Goal: Task Accomplishment & Management: Use online tool/utility

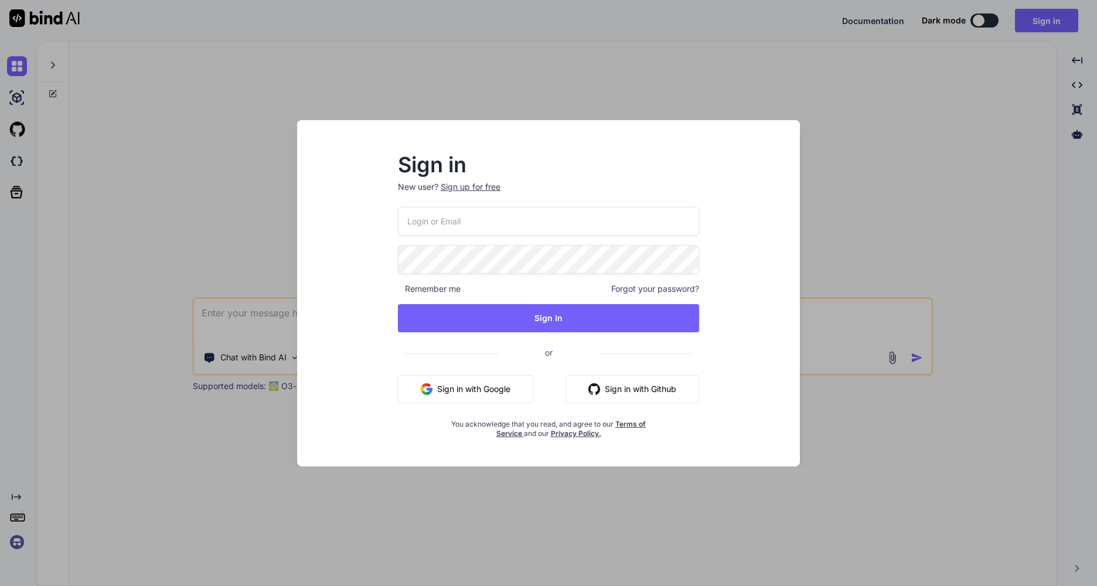
type textarea "x"
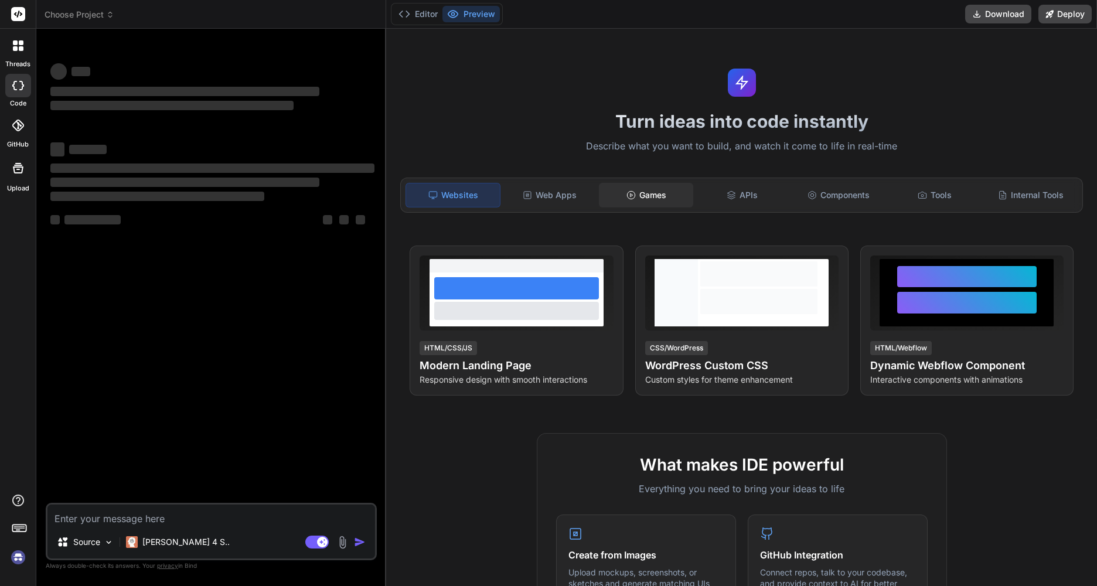
type textarea "x"
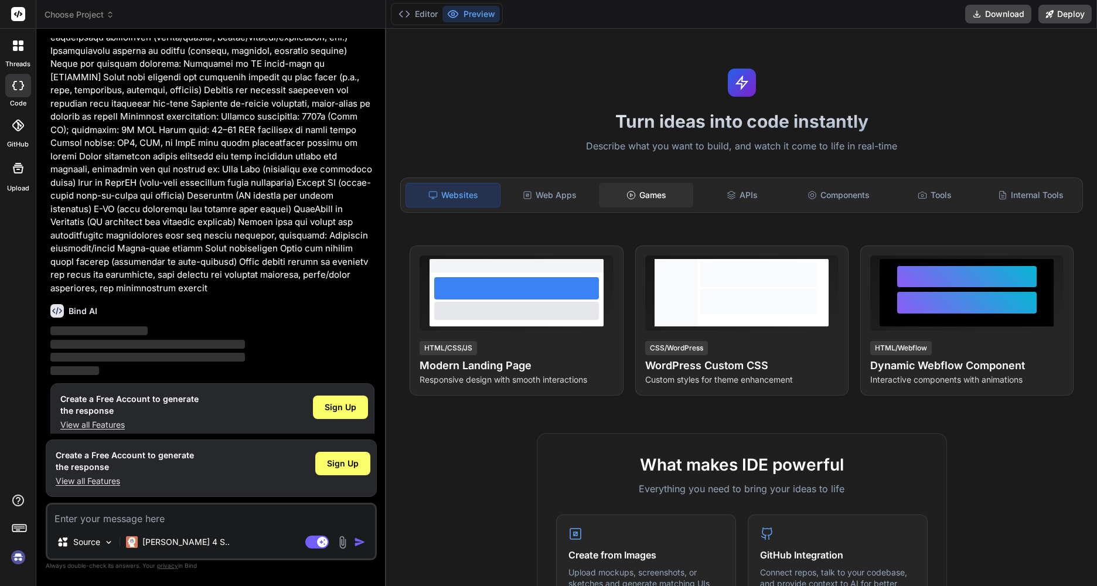
click at [649, 198] on div "Games" at bounding box center [646, 195] width 94 height 25
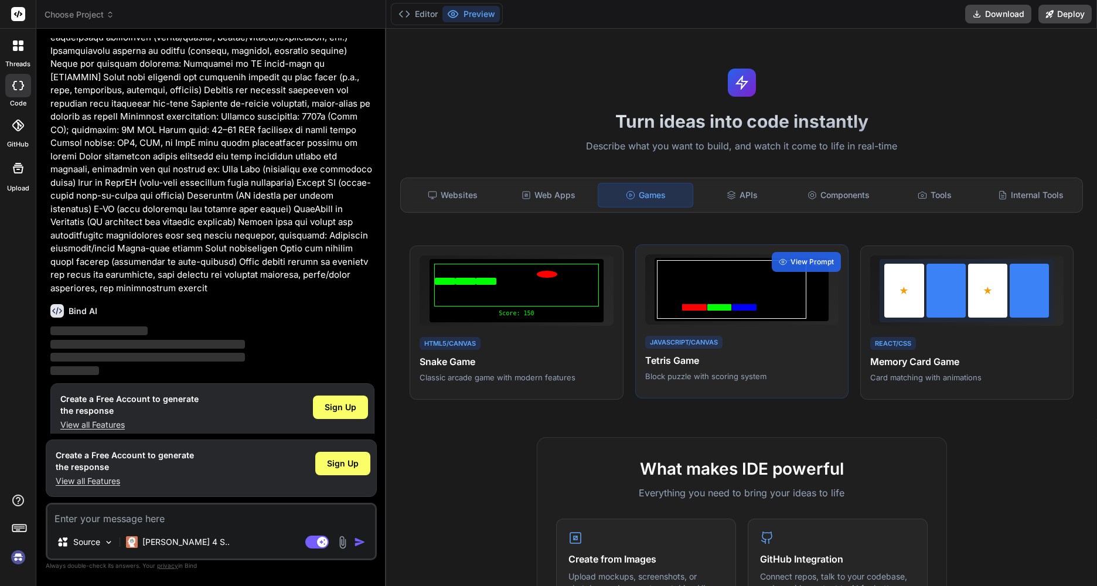
click at [771, 330] on div "Next JavaScript/Canvas Tetris Game Block puzzle with scoring system View Prompt" at bounding box center [741, 321] width 213 height 155
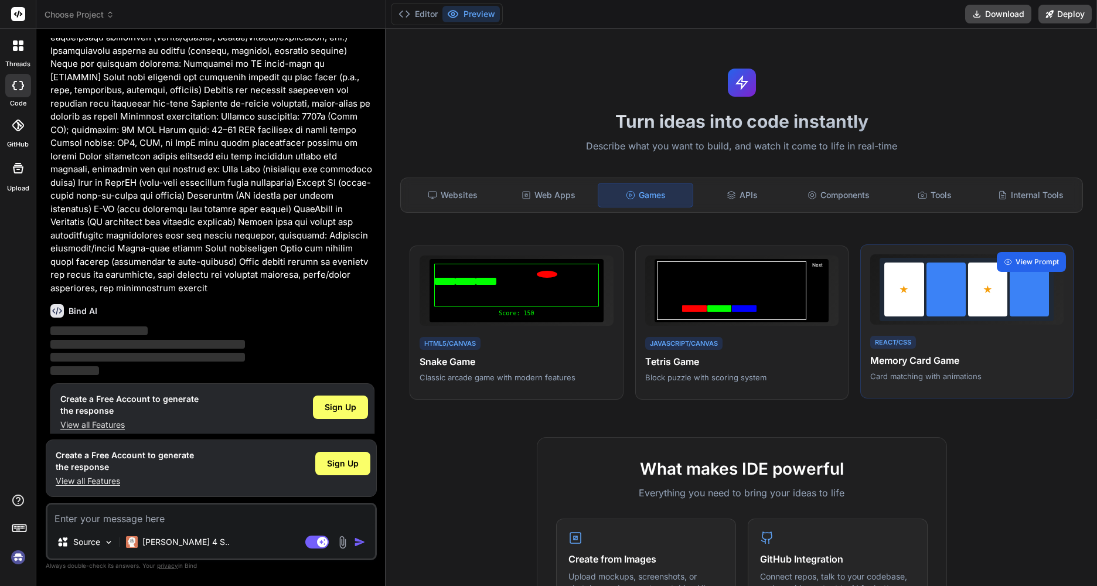
click at [1015, 264] on span "View Prompt" at bounding box center [1036, 262] width 43 height 11
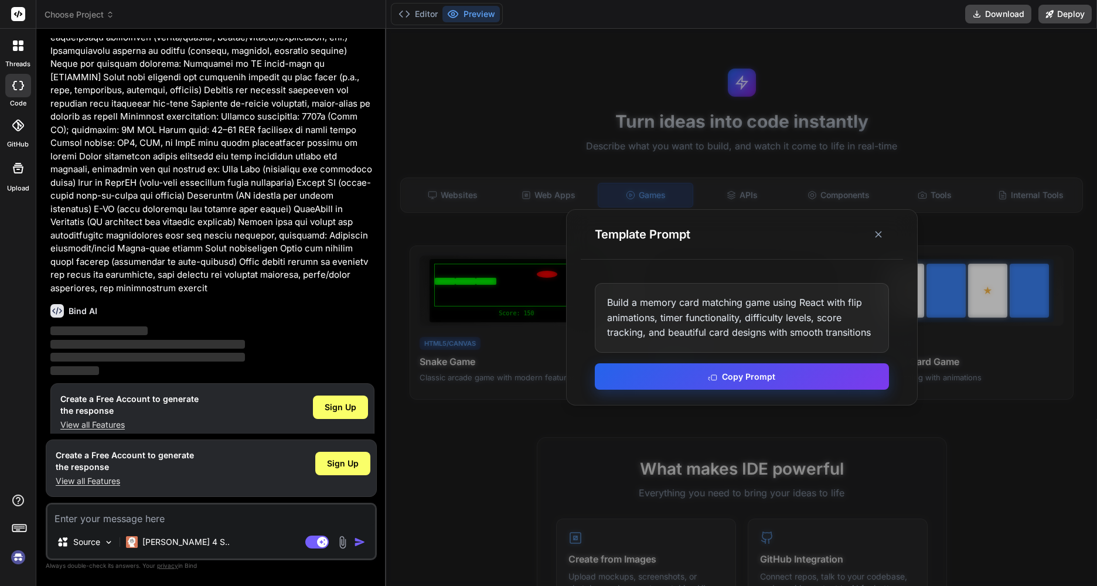
click at [755, 380] on button "Copy Prompt" at bounding box center [742, 376] width 294 height 26
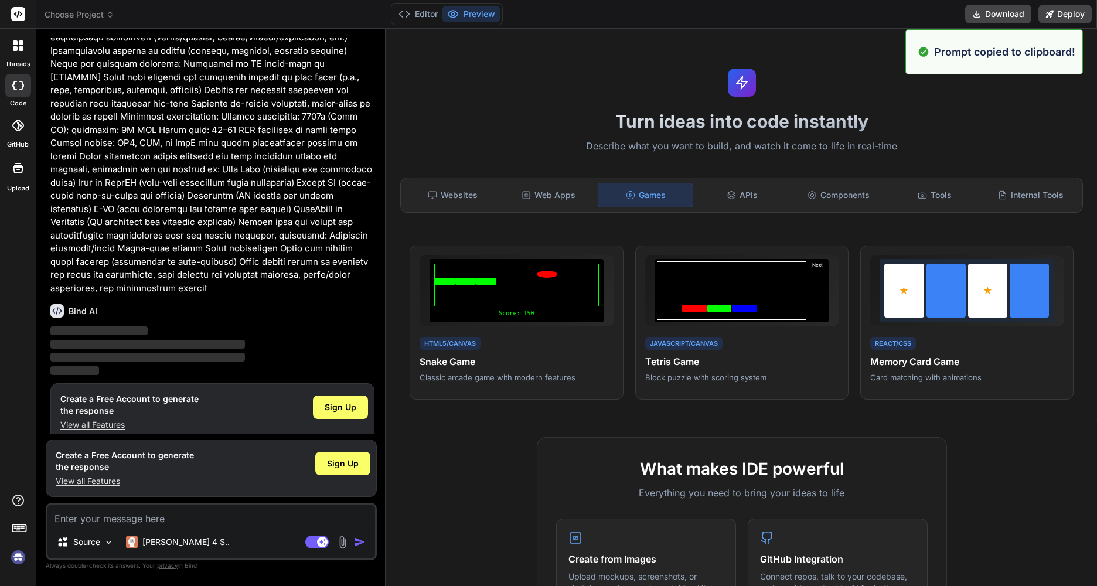
click at [193, 525] on textarea at bounding box center [211, 514] width 328 height 21
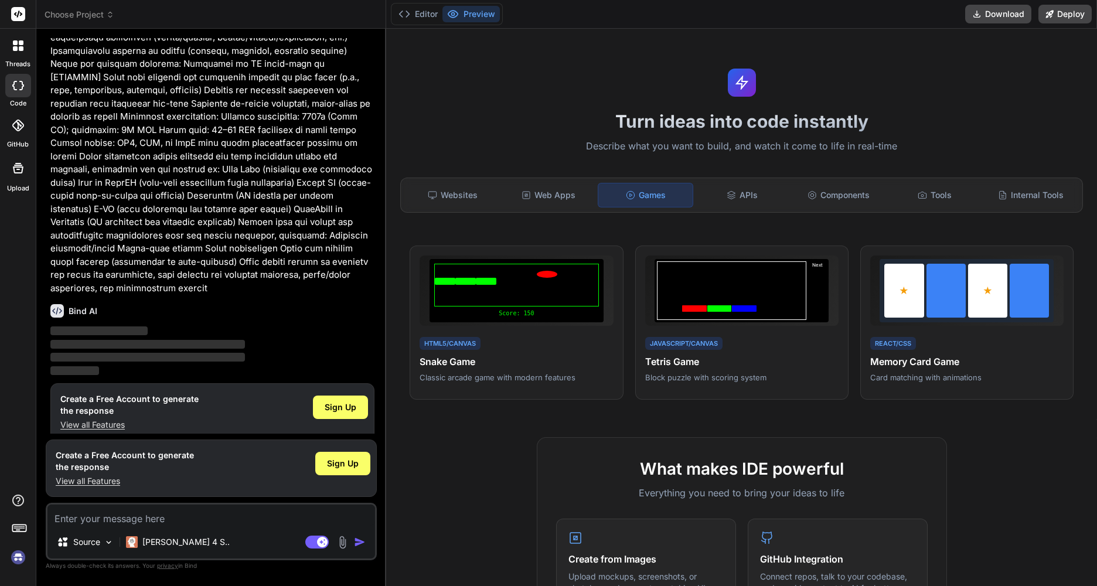
click at [182, 517] on textarea at bounding box center [211, 514] width 328 height 21
paste textarea "Build a memory card matching game using React with flip animations, timer funct…"
type textarea "Build a memory card matching game using React with flip animations, timer funct…"
type textarea "x"
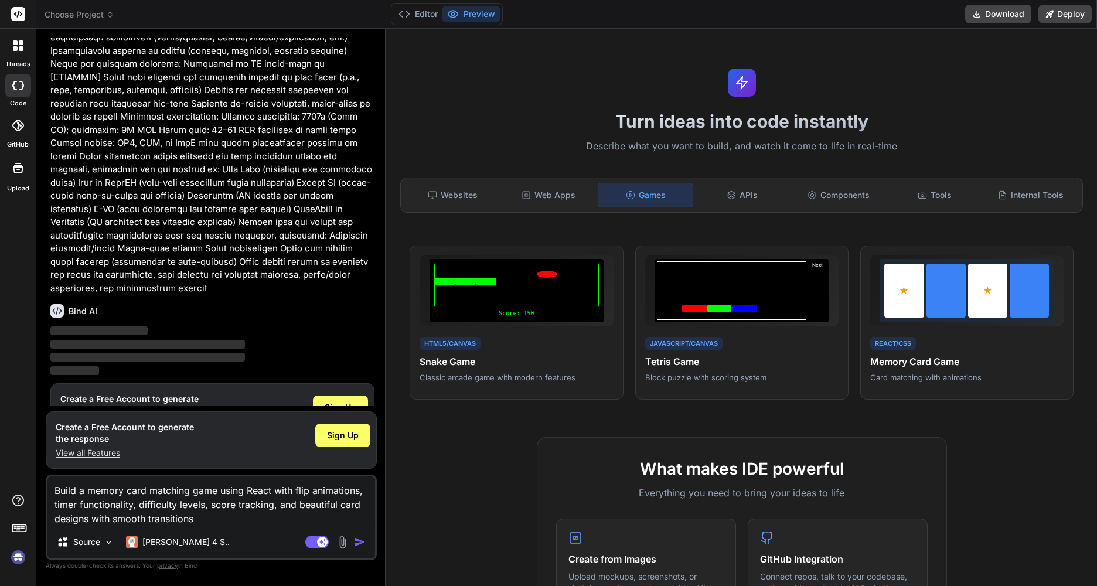
type textarea "Build a memory card matching game using React with flip animations, timer funct…"
click at [357, 548] on div "Agent Mode. When this toggle is activated, AI automatically makes decisions, re…" at bounding box center [336, 542] width 67 height 14
click at [356, 532] on div "Source Claude 4 S.." at bounding box center [211, 544] width 328 height 28
click at [360, 542] on img "button" at bounding box center [360, 542] width 12 height 12
click at [350, 544] on div "Agent Mode. When this toggle is activated, AI automatically makes decisions, re…" at bounding box center [336, 542] width 67 height 14
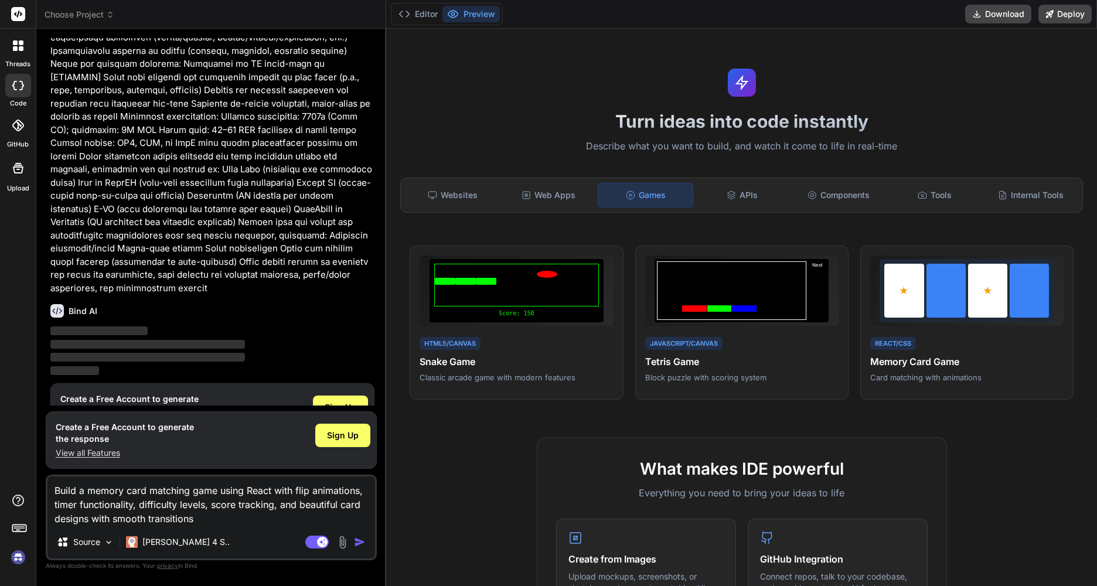
click at [364, 547] on img "button" at bounding box center [360, 542] width 12 height 12
click at [336, 401] on span "Sign Up" at bounding box center [341, 407] width 32 height 12
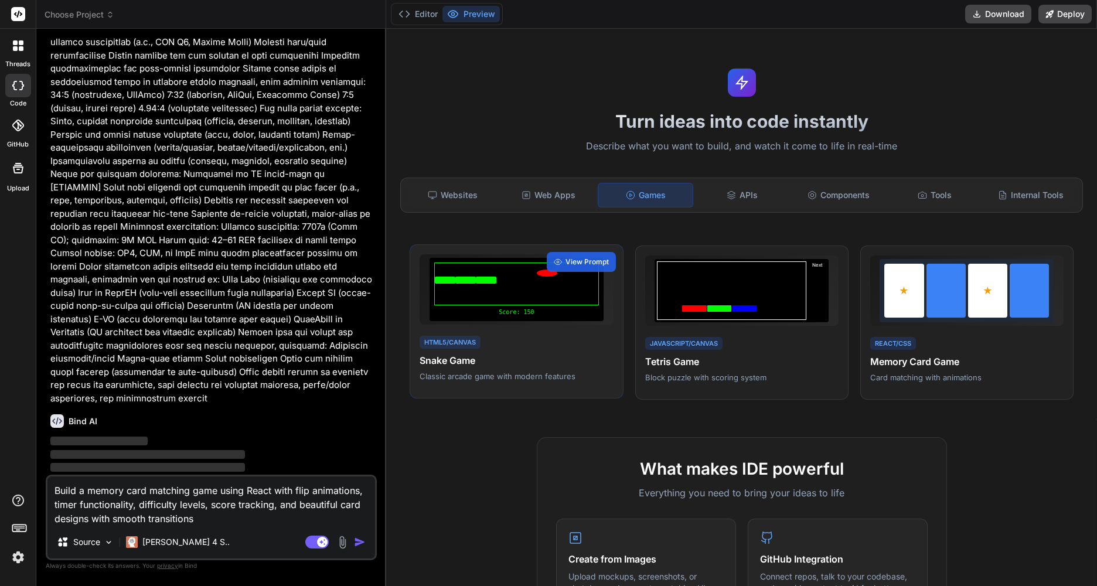
scroll to position [0, 0]
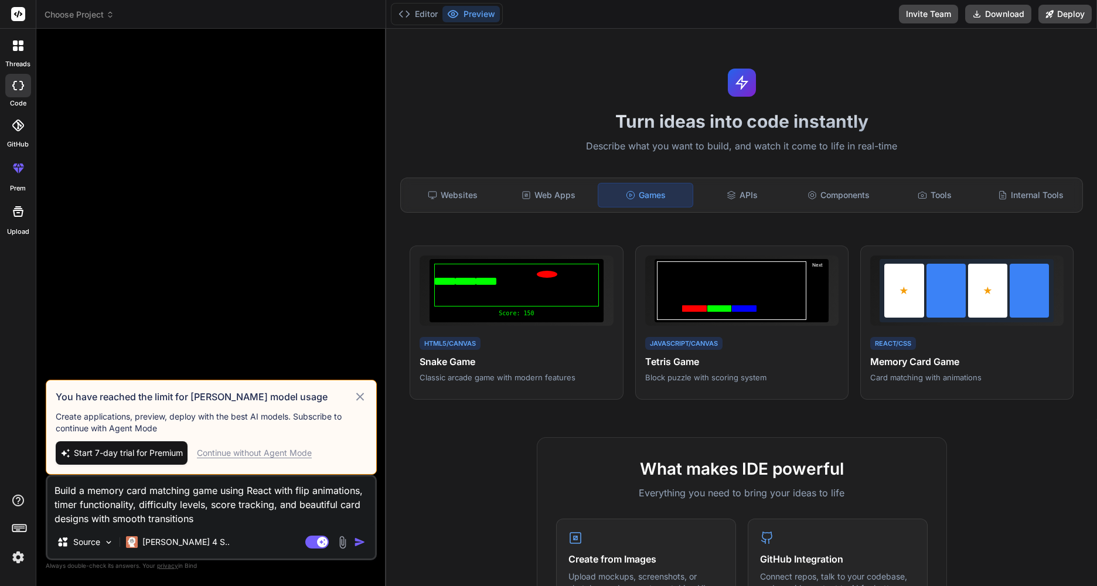
click at [366, 391] on icon at bounding box center [359, 397] width 13 height 14
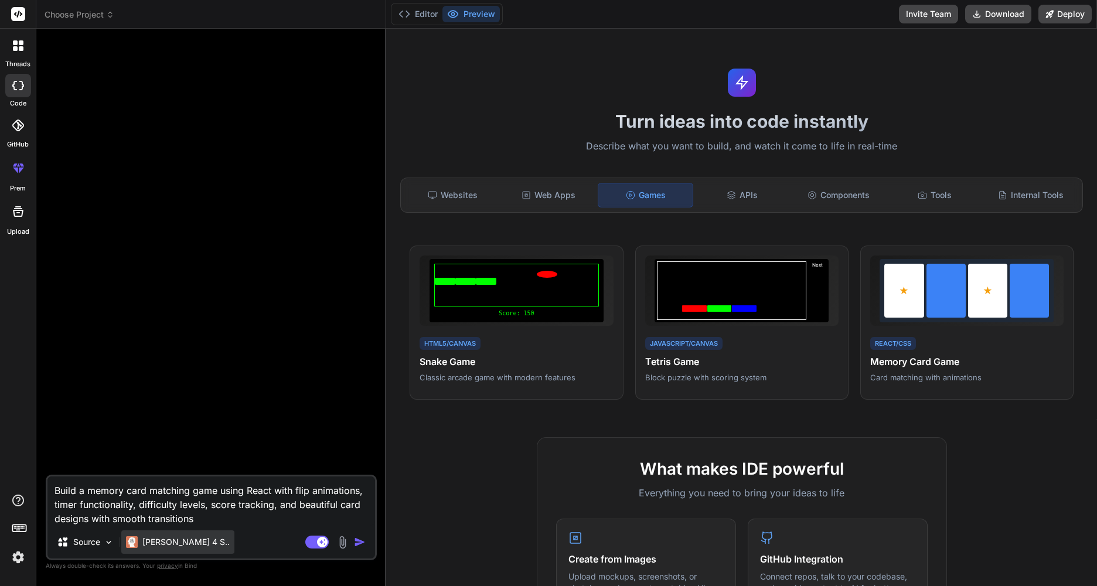
click at [172, 544] on p "Claude 4 S.." at bounding box center [185, 542] width 87 height 12
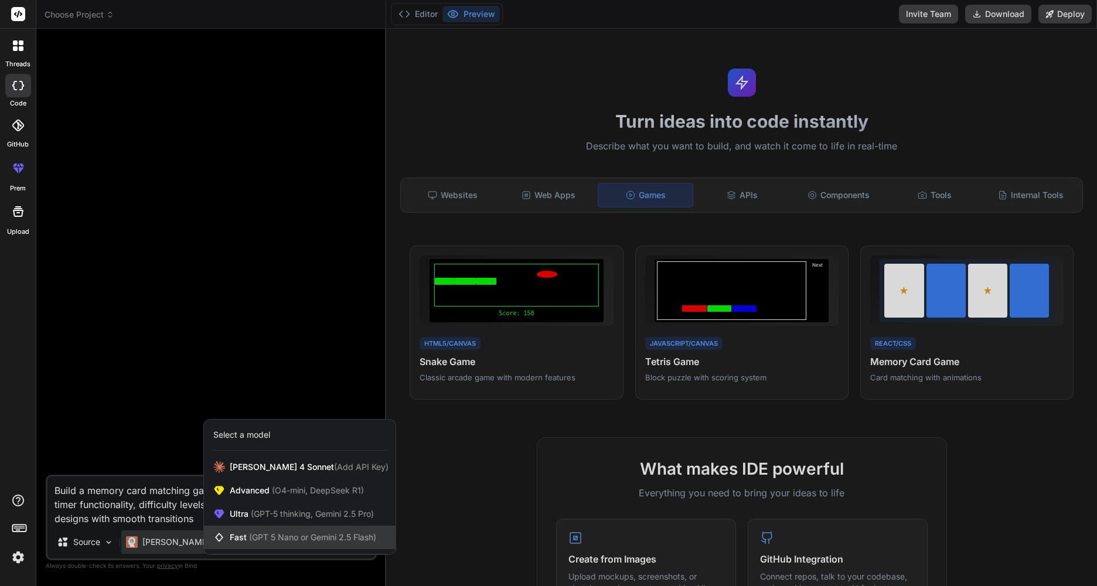
click at [254, 547] on div "Fast (GPT 5 Nano or Gemini 2.5 Flash)" at bounding box center [300, 537] width 192 height 23
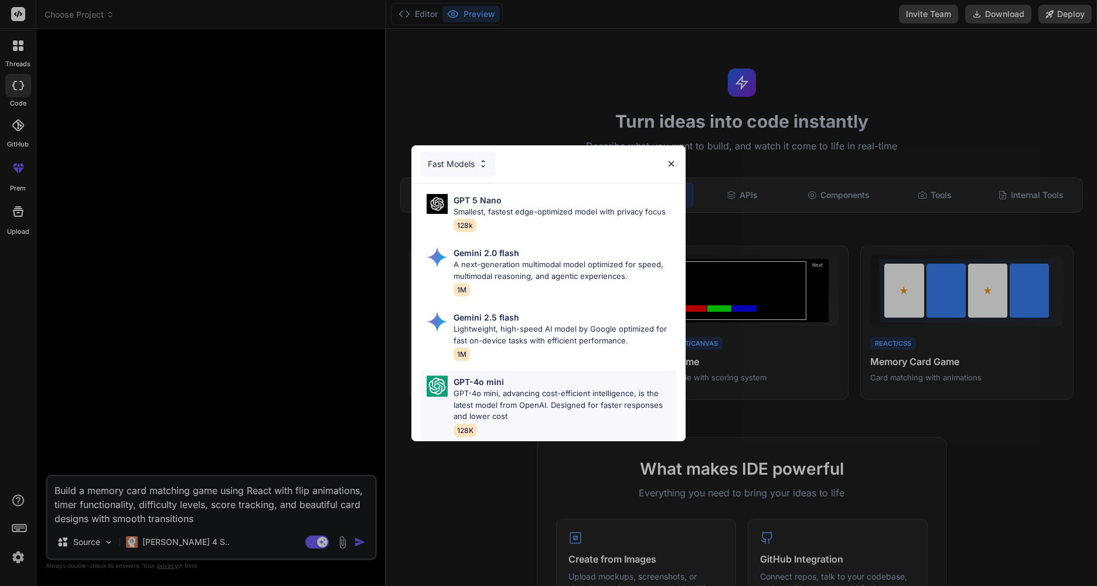
click at [501, 401] on p "GPT-4o mini, advancing cost-efficient intelligence, is the latest model from Op…" at bounding box center [565, 405] width 223 height 35
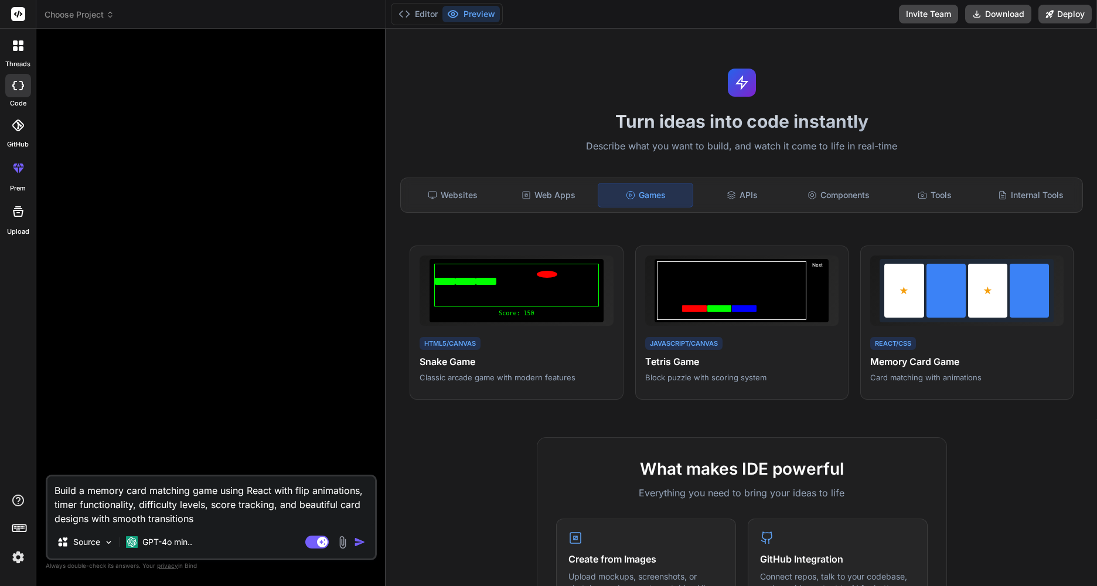
click at [356, 546] on img "button" at bounding box center [360, 542] width 12 height 12
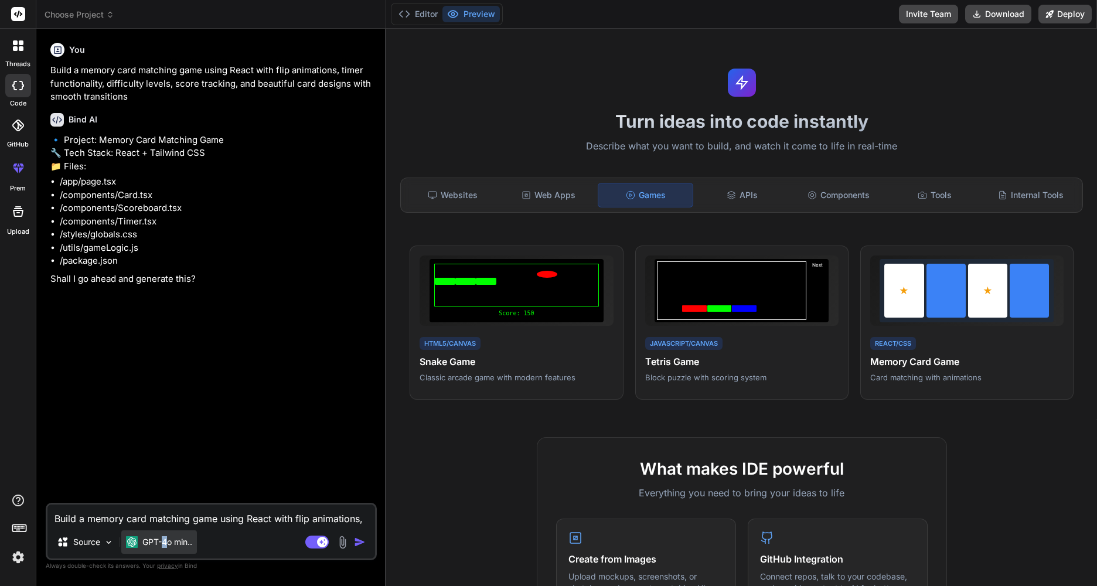
click at [164, 543] on p "GPT-4o min.." at bounding box center [167, 542] width 50 height 12
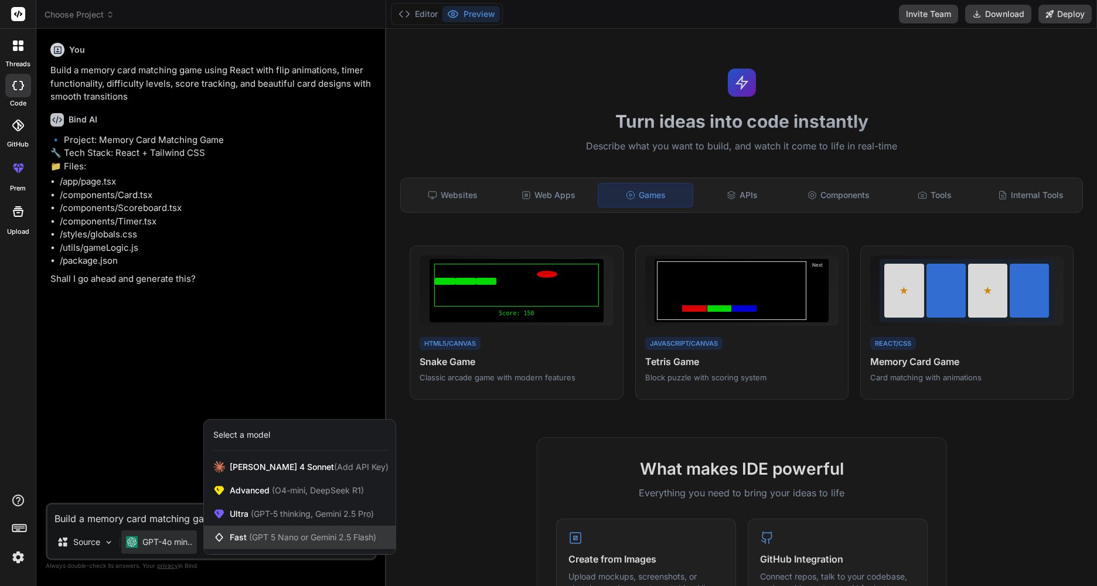
click at [248, 539] on span "Fast (GPT 5 Nano or Gemini 2.5 Flash)" at bounding box center [303, 537] width 146 height 12
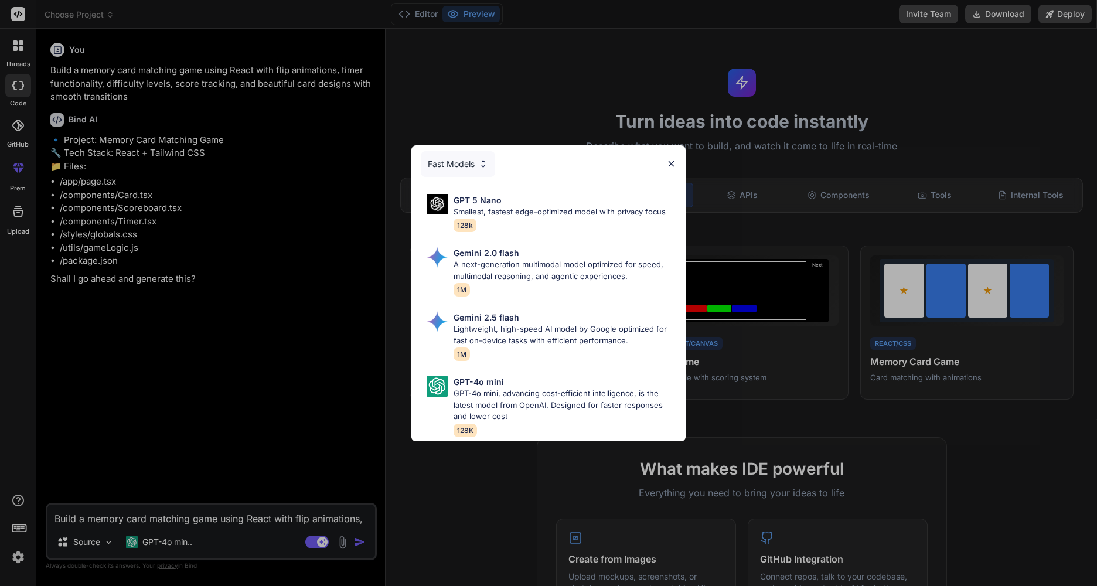
scroll to position [176, 0]
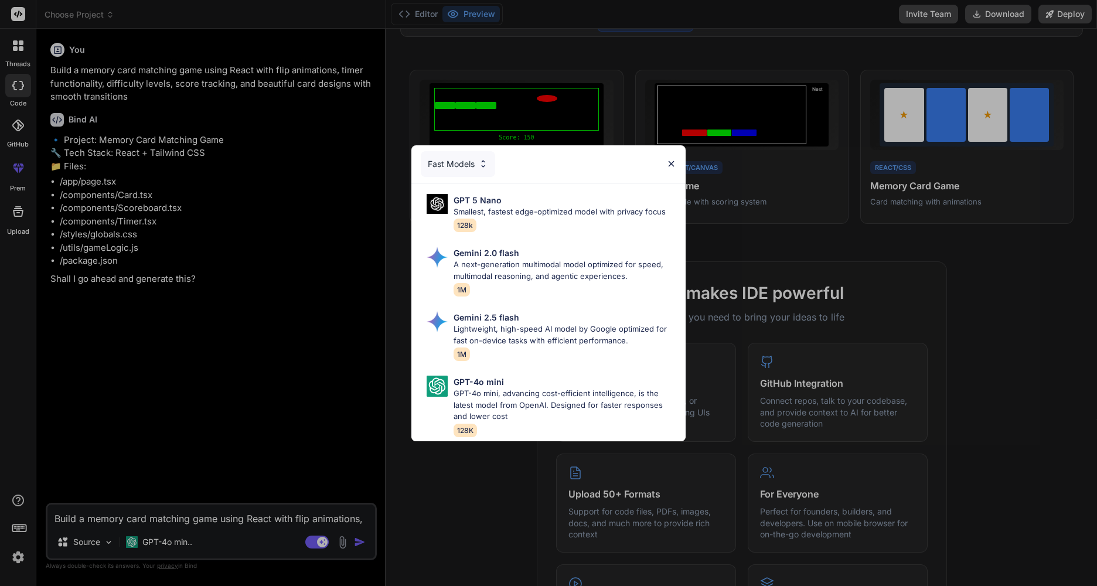
click at [487, 163] on img at bounding box center [483, 164] width 10 height 10
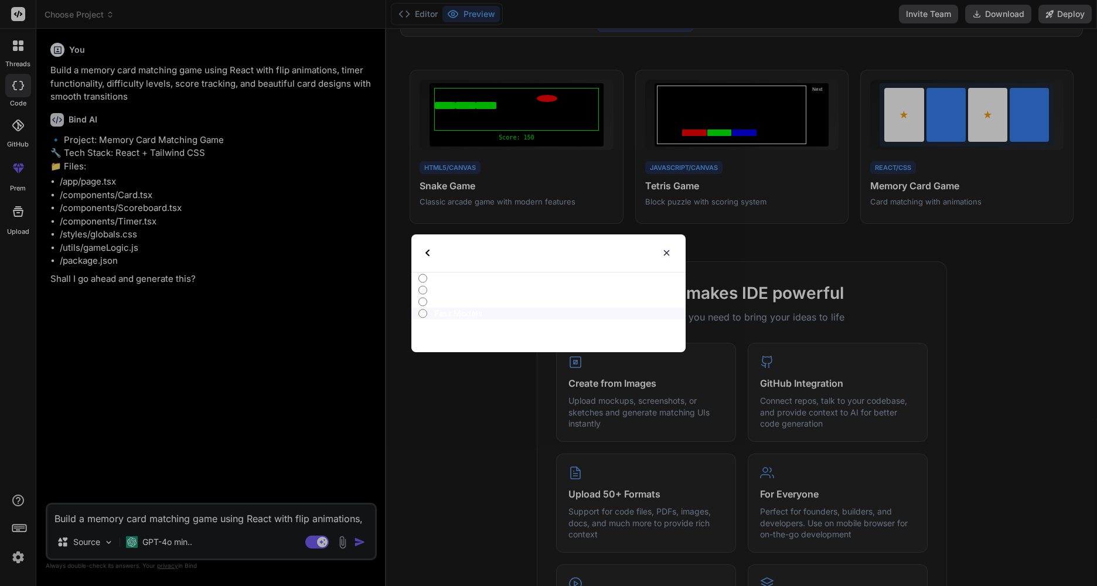
click at [424, 255] on div "Select type" at bounding box center [548, 252] width 274 height 37
click at [662, 250] on img at bounding box center [667, 253] width 10 height 10
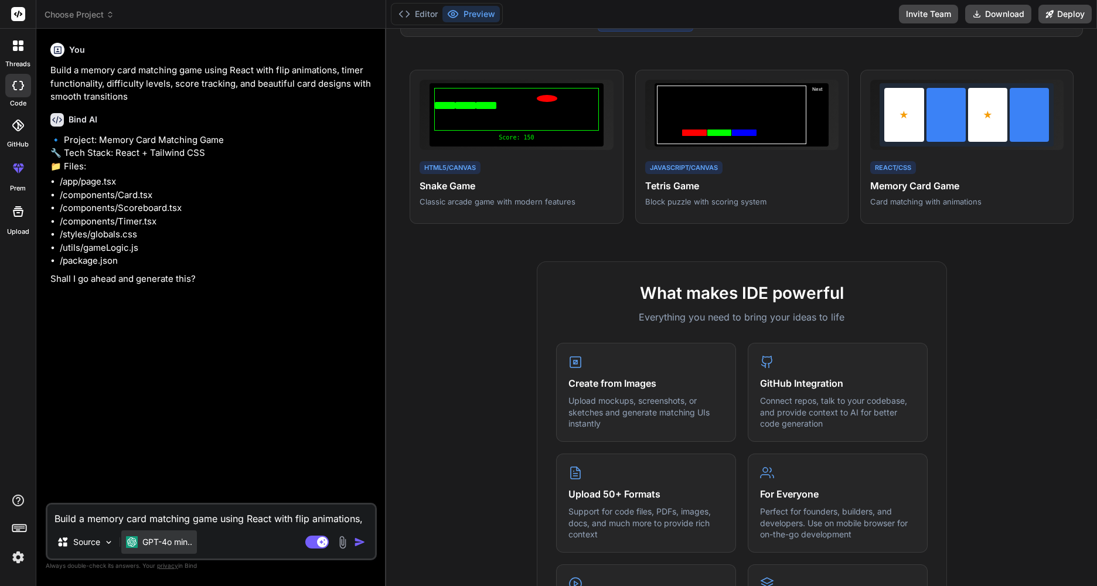
click at [178, 553] on div "GPT-4o min.." at bounding box center [159, 541] width 76 height 23
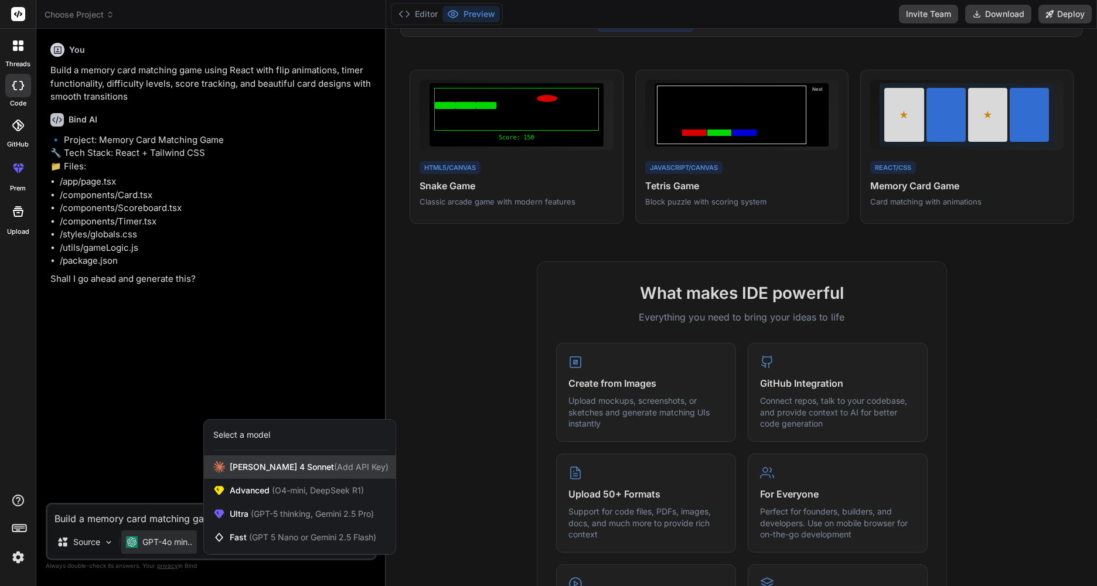
click at [300, 475] on div "Claude 4 Sonnet (Add API Key)" at bounding box center [300, 466] width 192 height 23
type textarea "x"
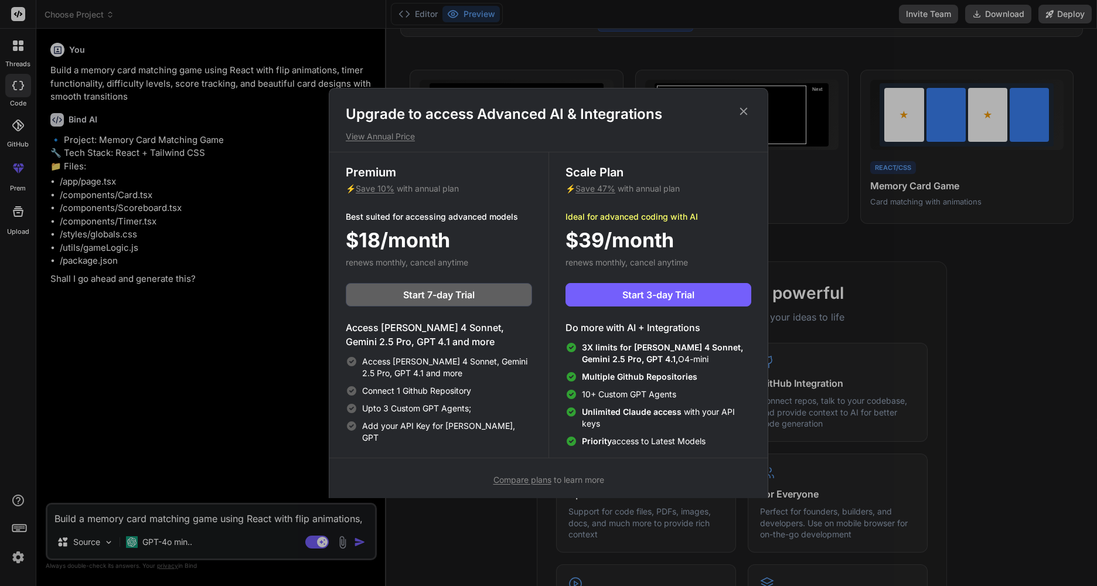
click at [748, 112] on icon at bounding box center [743, 111] width 13 height 13
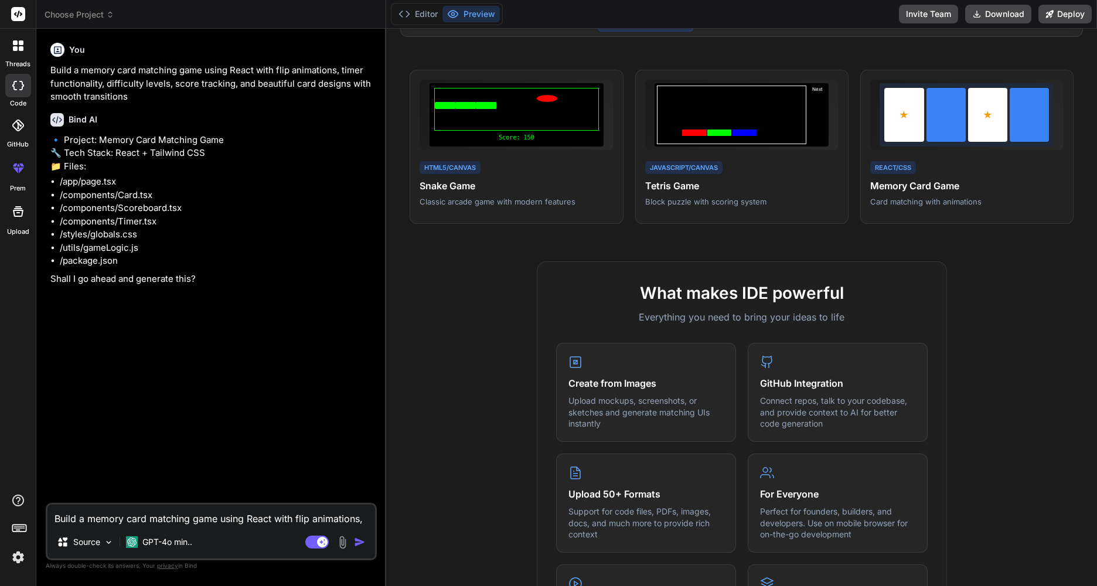
scroll to position [0, 0]
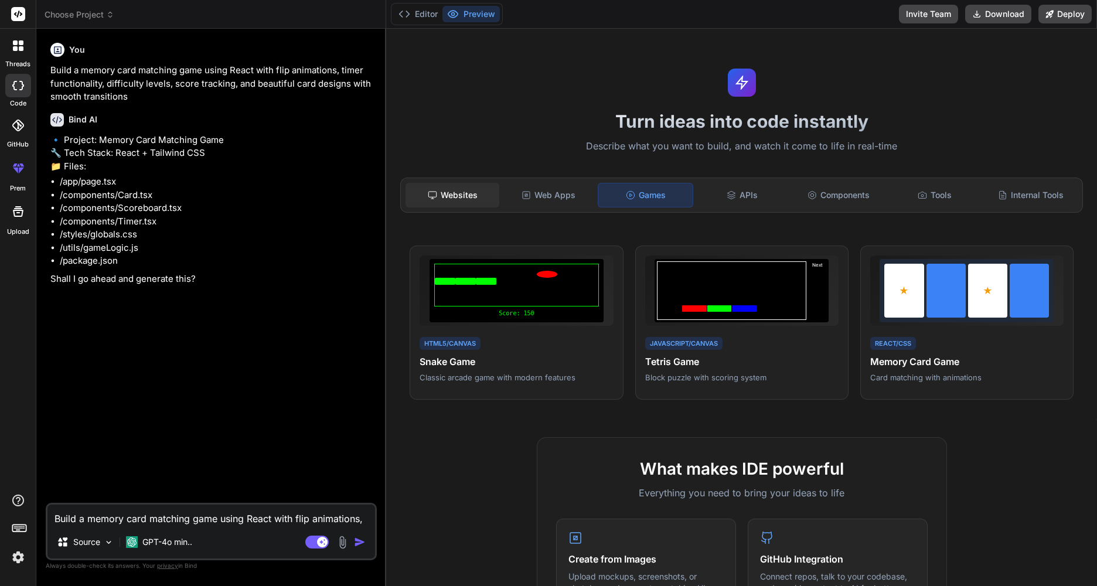
click at [460, 195] on div "Websites" at bounding box center [452, 195] width 94 height 25
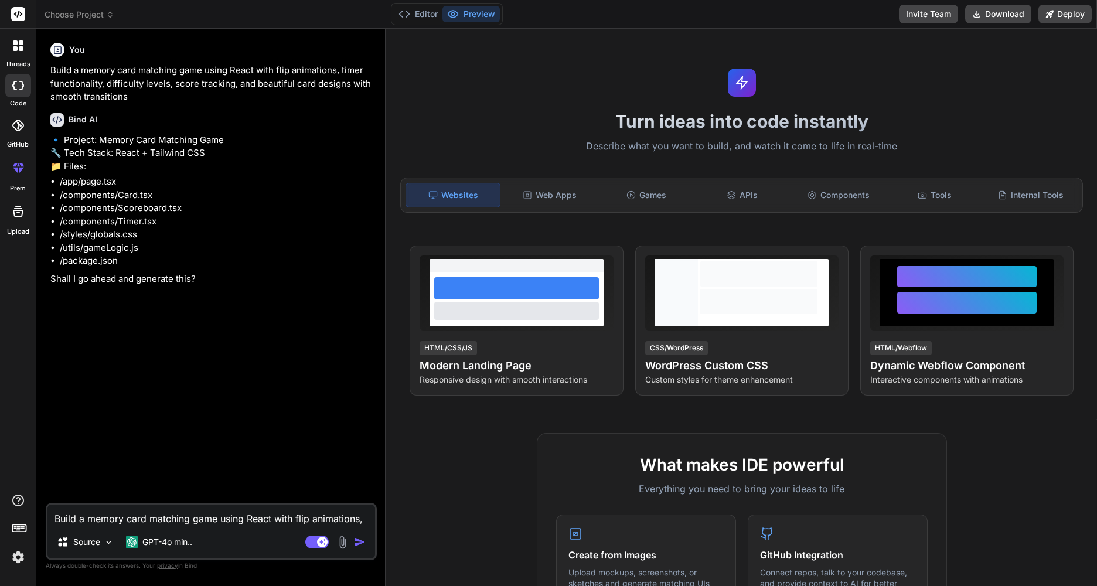
click at [125, 523] on textarea "Build a memory card matching game using React with flip animations, timer funct…" at bounding box center [211, 514] width 328 height 21
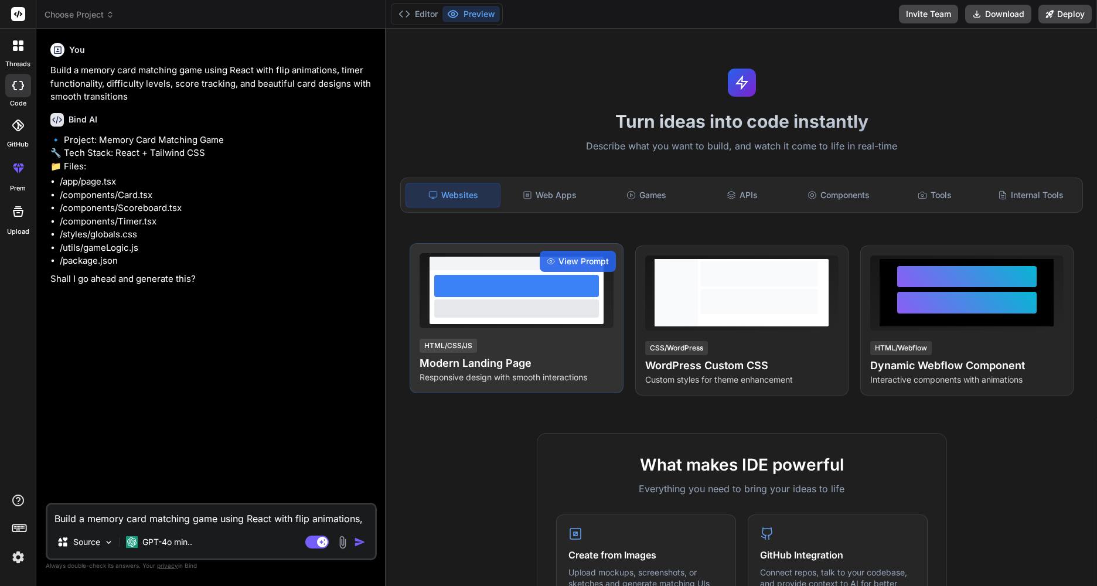
click at [500, 336] on div "View Prompt HTML/CSS/JS Modern Landing Page Responsive design with smooth inter…" at bounding box center [516, 318] width 213 height 150
click at [585, 253] on div "View Prompt" at bounding box center [578, 261] width 76 height 21
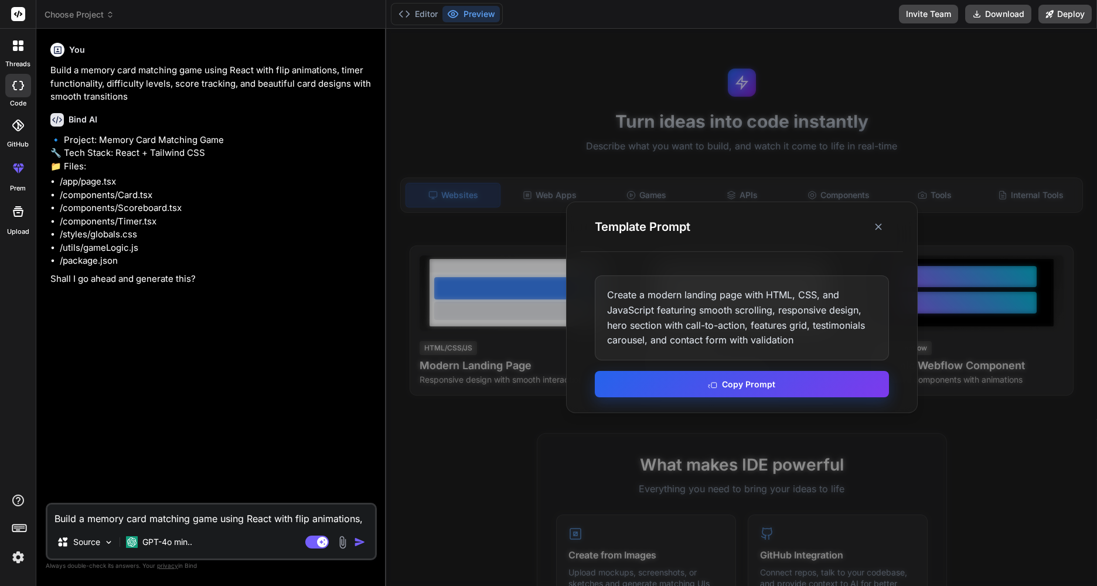
click at [724, 381] on button "Copy Prompt" at bounding box center [742, 384] width 294 height 26
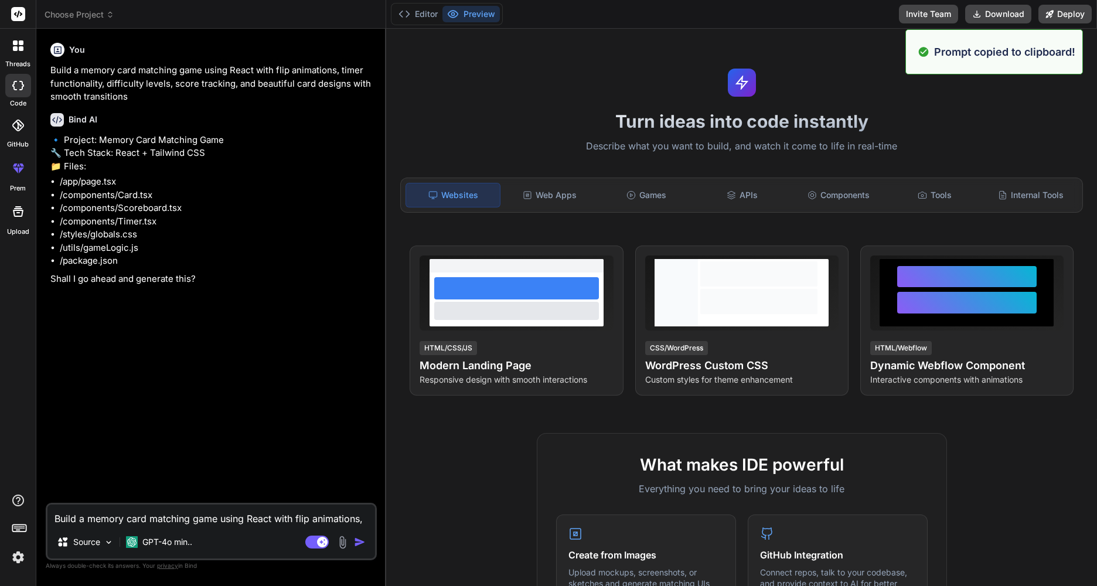
click at [154, 527] on div "Build a memory card matching game using React with flip animations, timer funct…" at bounding box center [211, 531] width 331 height 57
click at [169, 513] on textarea "Build a memory card matching game using React with flip animations, timer funct…" at bounding box center [211, 514] width 328 height 21
paste textarea "Create a modern landing page with HTML, CSS, and JavaScript featuring smooth sc…"
type textarea "Create a modern landing page with HTML, CSS, and JavaScript featuring smooth sc…"
type textarea "x"
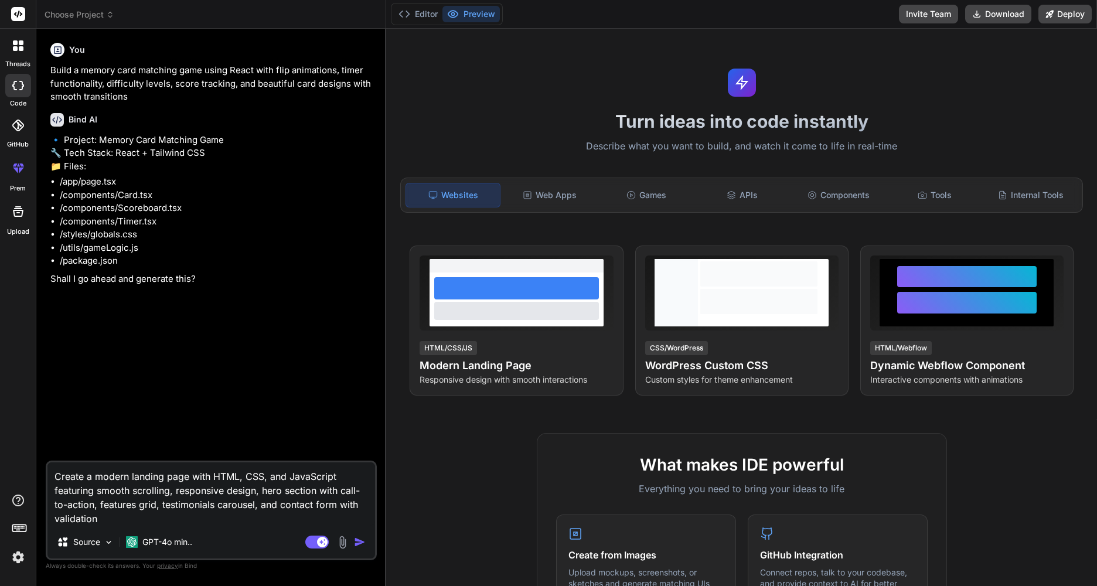
type textarea "Create a modern landing page with HTML, CSS, and JavaScript featuring smooth sc…"
click at [360, 538] on img "button" at bounding box center [360, 542] width 12 height 12
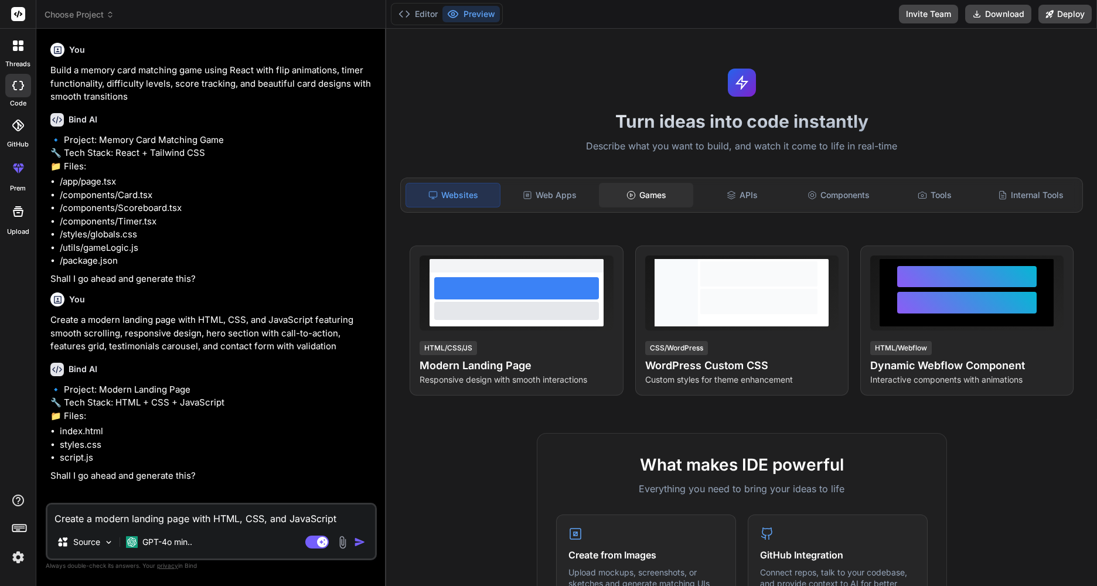
type textarea "x"
click at [18, 182] on div at bounding box center [18, 168] width 28 height 28
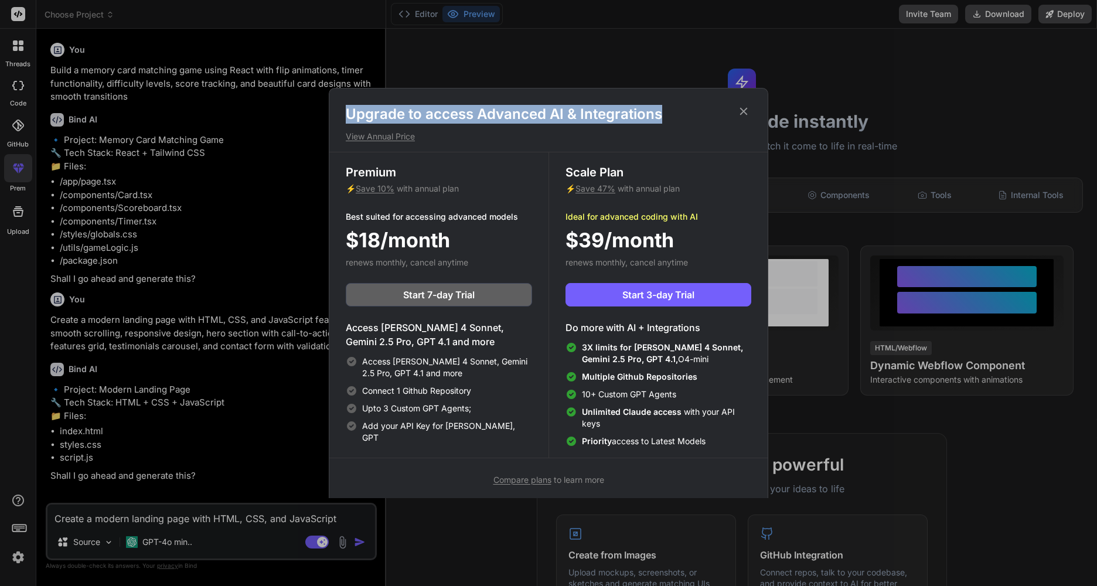
click at [749, 112] on div "Upgrade to access Advanced AI & Integrations View Annual Price Premium ⚡ Save 1…" at bounding box center [548, 295] width 438 height 381
drag, startPoint x: 749, startPoint y: 112, endPoint x: 742, endPoint y: 118, distance: 8.8
click at [742, 118] on h1 "Upgrade to access Advanced AI & Integrations" at bounding box center [548, 114] width 405 height 19
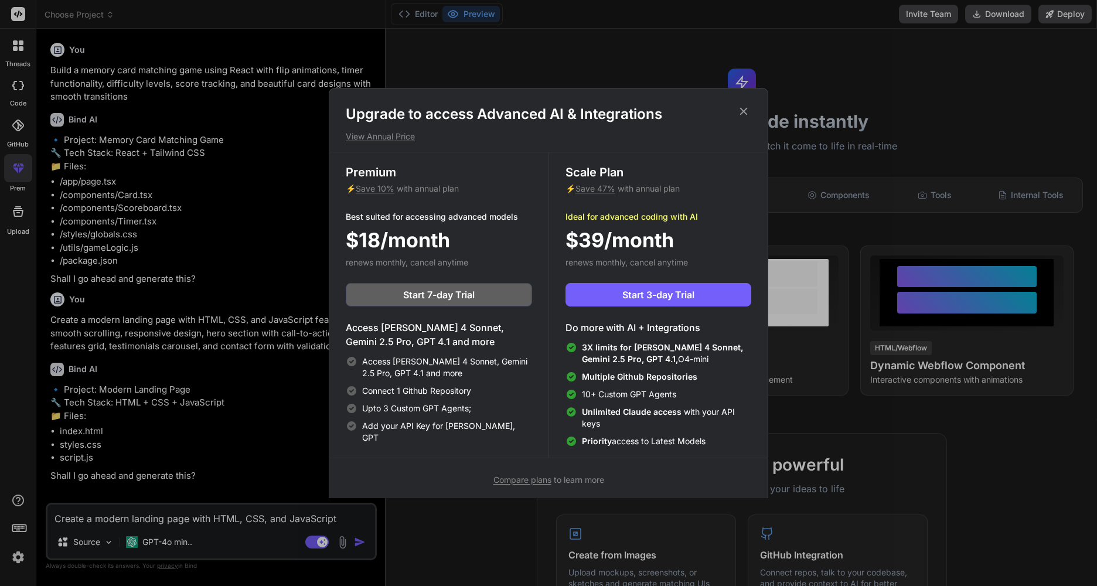
click at [742, 111] on icon at bounding box center [743, 111] width 13 height 13
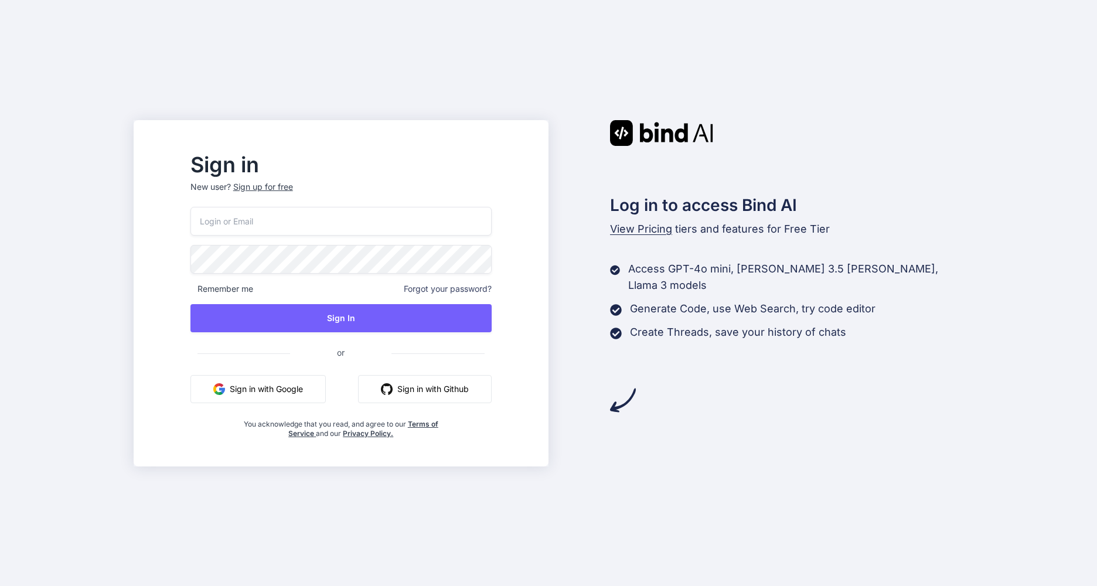
click at [302, 196] on p "New user? Sign up for free" at bounding box center [340, 194] width 301 height 26
click at [305, 228] on input "email" at bounding box center [340, 221] width 301 height 29
click at [295, 229] on input "email" at bounding box center [340, 221] width 301 height 29
type input "[EMAIL_ADDRESS][DOMAIN_NAME]"
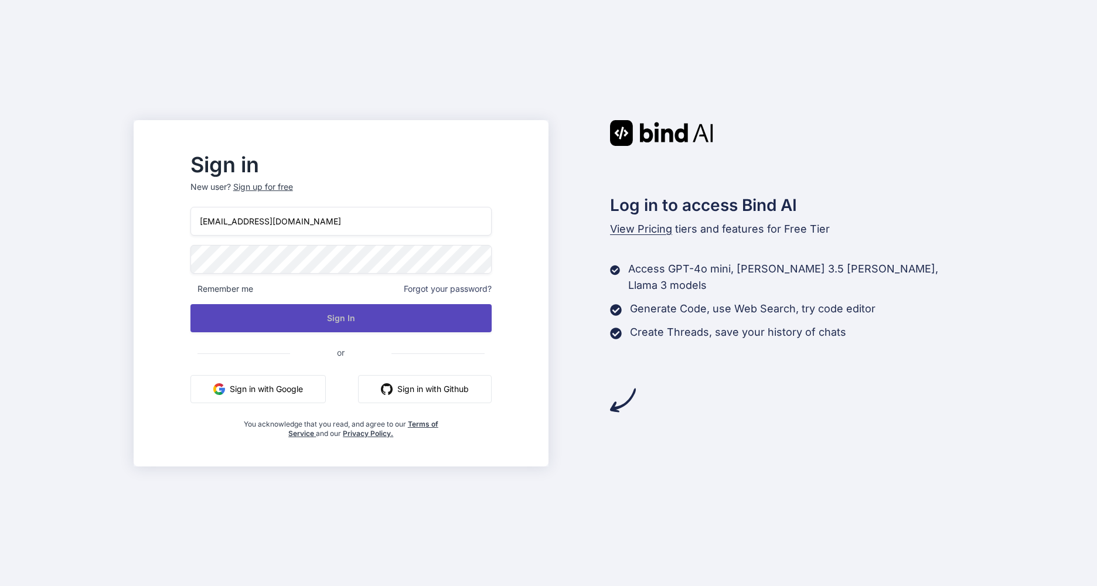
click at [408, 309] on button "Sign In" at bounding box center [340, 318] width 301 height 28
